Goal: Check status

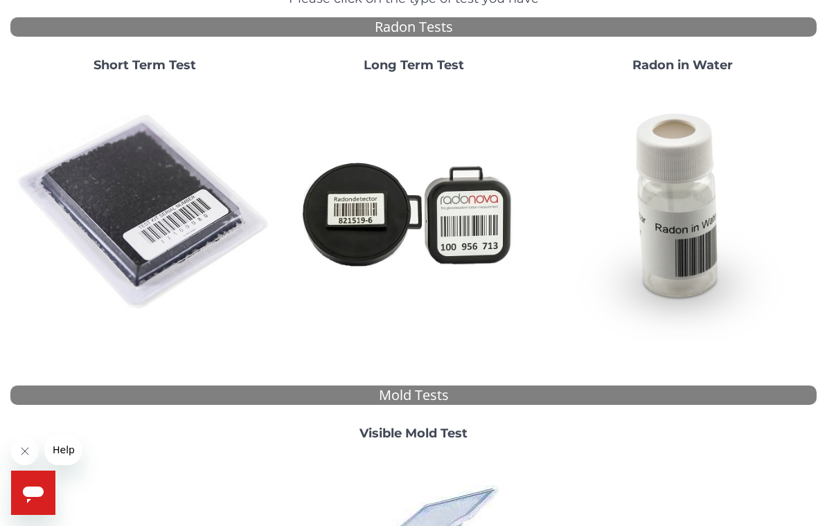
scroll to position [35, 0]
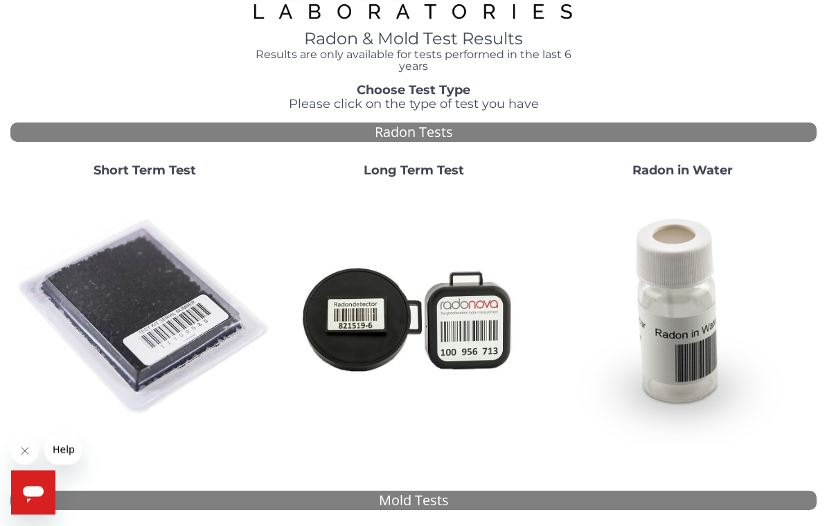
click at [136, 172] on strong "Short Term Test" at bounding box center [145, 170] width 103 height 15
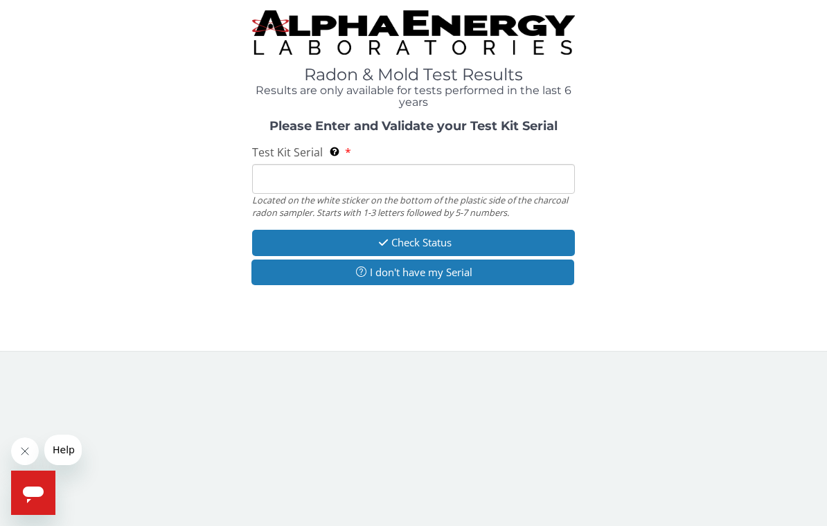
click at [274, 181] on input "Test Kit Serial Located on the white sticker on the bottom of the plastic side …" at bounding box center [413, 179] width 323 height 30
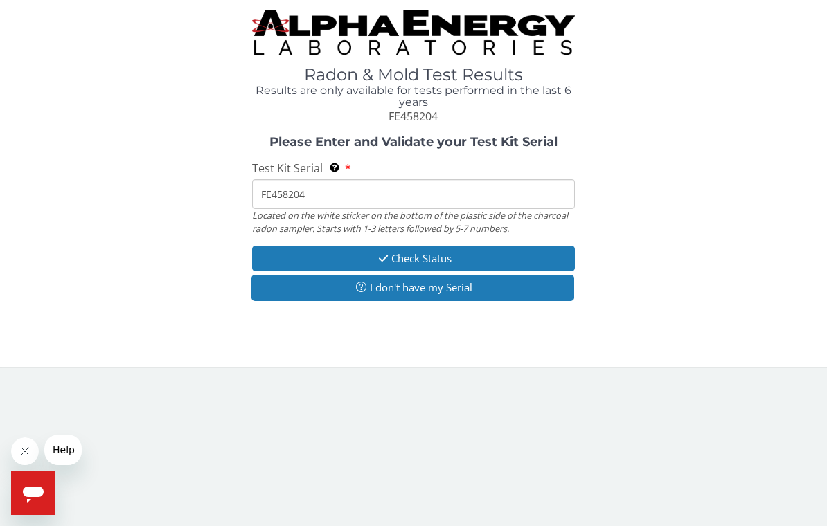
type input "FE458204"
click at [394, 254] on button "Check Status" at bounding box center [413, 259] width 323 height 26
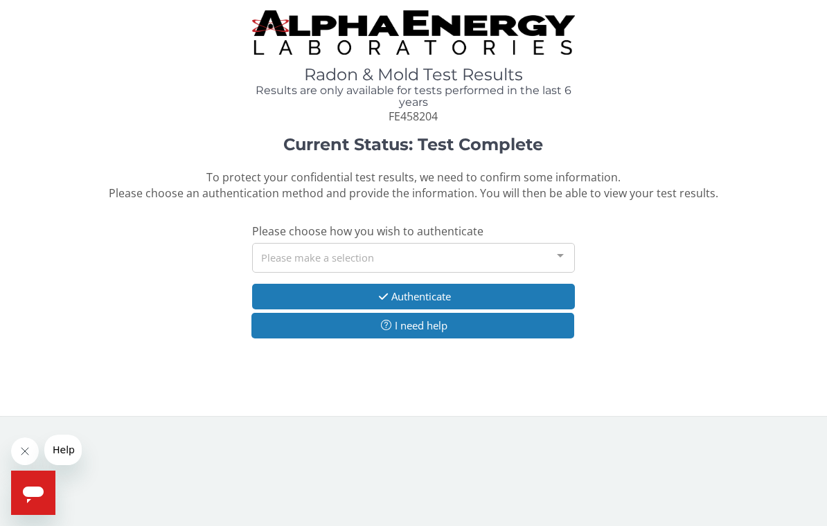
click at [353, 253] on div "Please make a selection" at bounding box center [413, 258] width 323 height 30
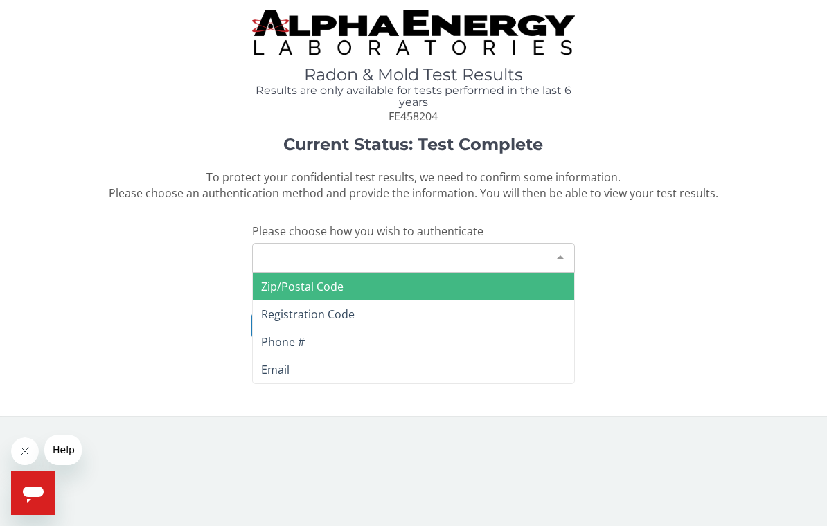
click at [295, 339] on span "Phone #" at bounding box center [283, 342] width 44 height 15
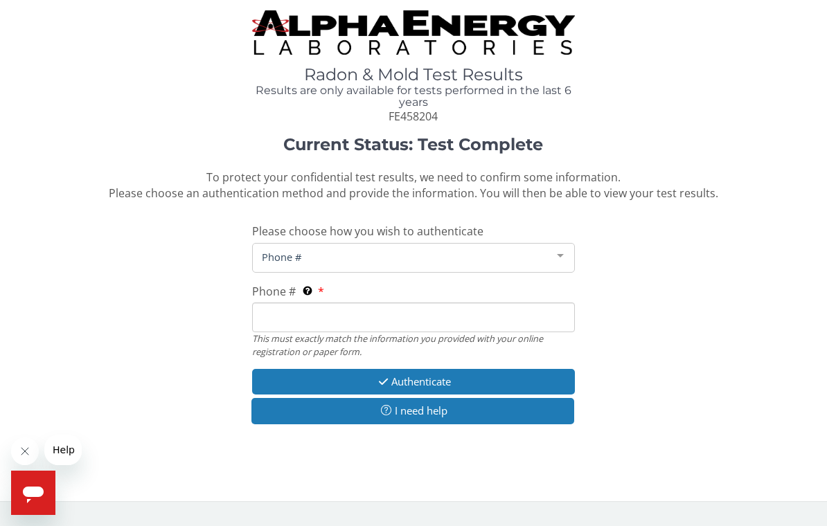
click at [292, 315] on input "Phone # This must exactly match the information you provided with your online r…" at bounding box center [413, 318] width 323 height 30
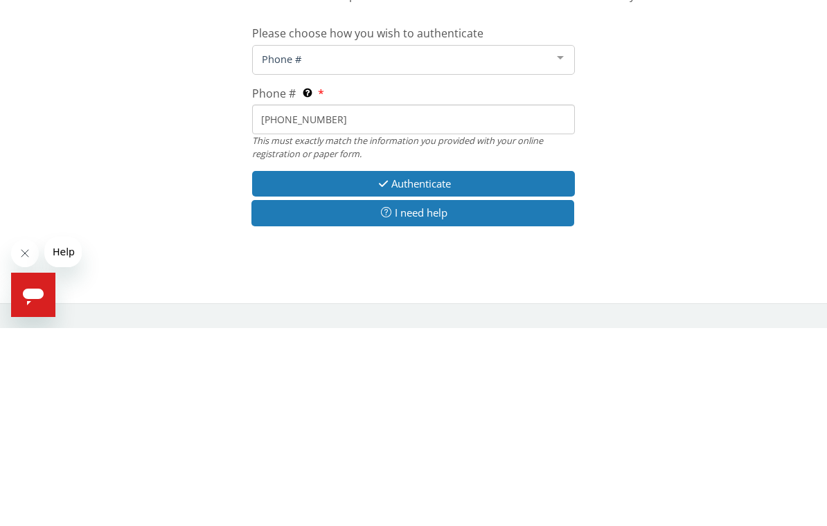
type input "[PHONE_NUMBER]"
click at [414, 369] on button "Authenticate" at bounding box center [413, 382] width 323 height 26
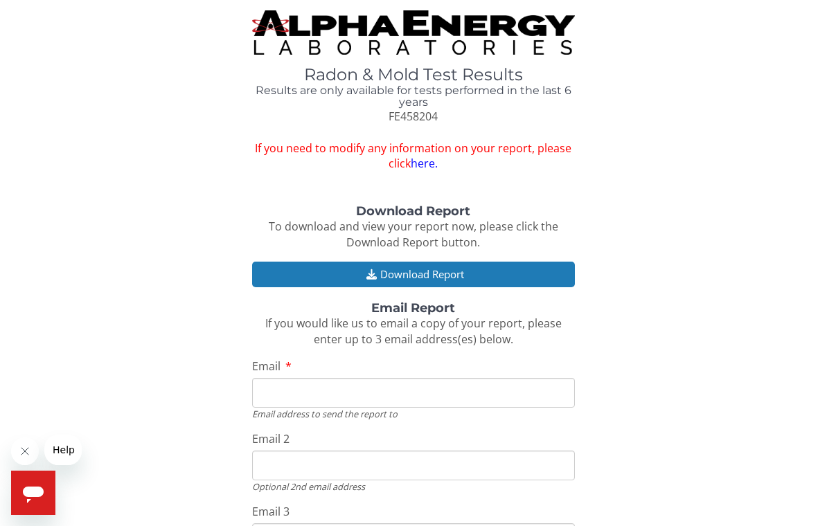
click at [400, 272] on button "Download Report" at bounding box center [413, 275] width 323 height 26
